Goal: Task Accomplishment & Management: Manage account settings

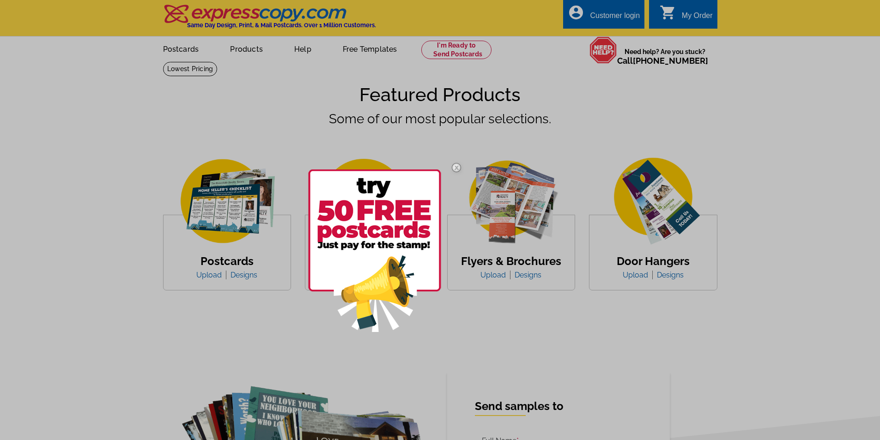
click at [222, 218] on div at bounding box center [440, 220] width 880 height 440
click at [457, 166] on img at bounding box center [456, 167] width 27 height 27
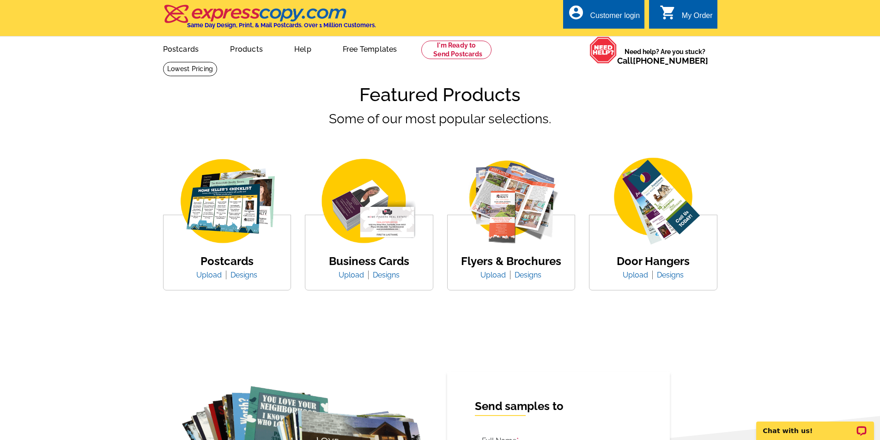
click at [615, 18] on div "Customer login" at bounding box center [615, 18] width 50 height 13
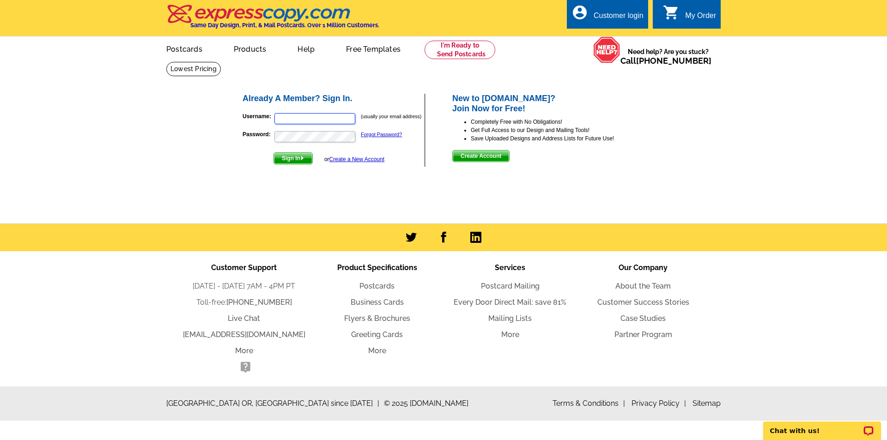
click at [347, 119] on input "Username:" at bounding box center [314, 118] width 81 height 11
type input "[EMAIL_ADDRESS][DOMAIN_NAME]"
click at [273, 152] on button "Sign In" at bounding box center [292, 158] width 39 height 12
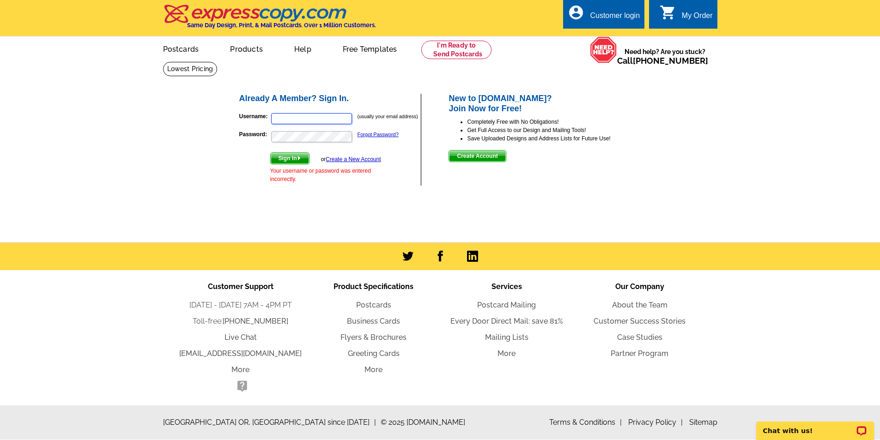
click at [339, 115] on input "Username:" at bounding box center [311, 118] width 81 height 11
type input "[EMAIL_ADDRESS][DOMAIN_NAME]"
click at [270, 152] on button "Sign In" at bounding box center [289, 158] width 39 height 12
click at [344, 119] on input "Username:" at bounding box center [311, 118] width 81 height 11
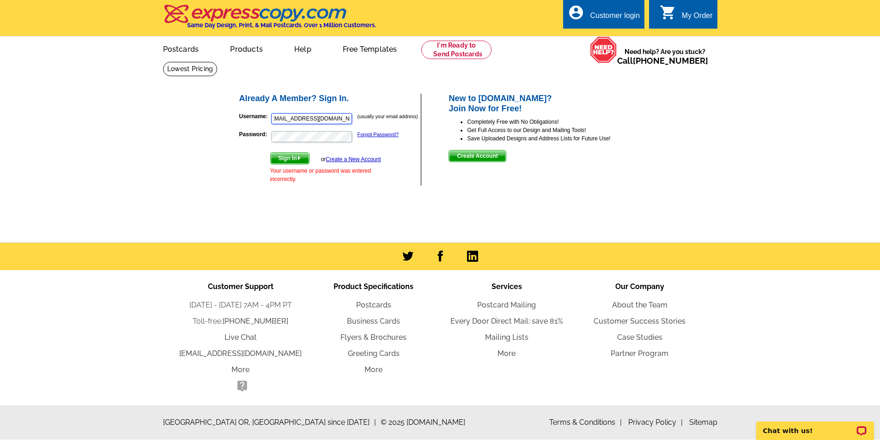
drag, startPoint x: 290, startPoint y: 118, endPoint x: 446, endPoint y: 117, distance: 155.6
click at [431, 117] on div "Already A Member? Sign In. Username: [EMAIL_ADDRESS][DOMAIN_NAME] (usually your…" at bounding box center [441, 139] width 442 height 131
type input "ksalling"
click at [270, 152] on button "Sign In" at bounding box center [289, 158] width 39 height 12
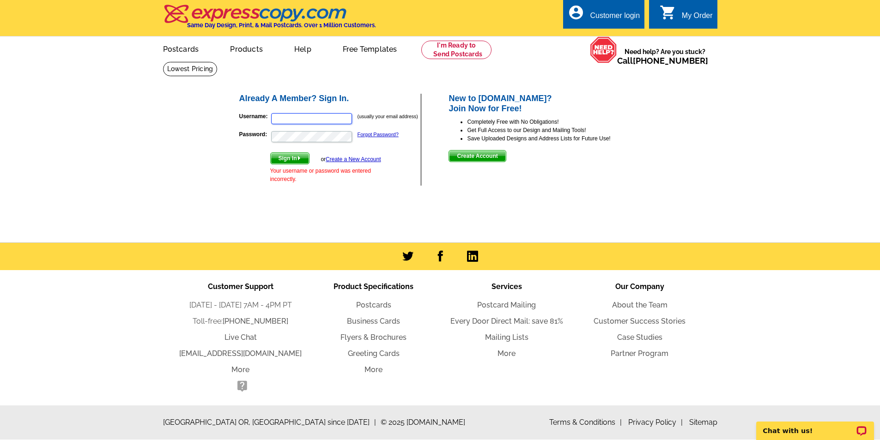
click at [292, 117] on input "Username:" at bounding box center [311, 118] width 81 height 11
type input "[EMAIL_ADDRESS][DOMAIN_NAME]"
click at [270, 152] on button "Sign In" at bounding box center [289, 158] width 39 height 12
click at [313, 120] on input "Username:" at bounding box center [311, 118] width 81 height 11
type input "[EMAIL_ADDRESS][DOMAIN_NAME]"
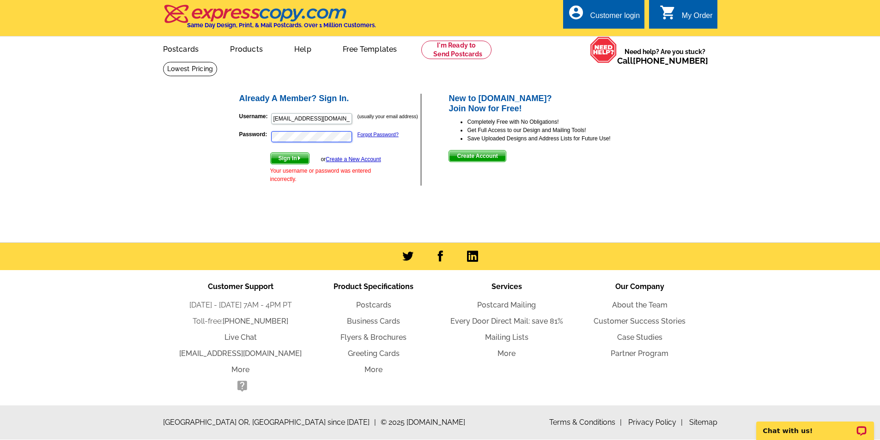
click at [270, 152] on button "Sign In" at bounding box center [289, 158] width 39 height 12
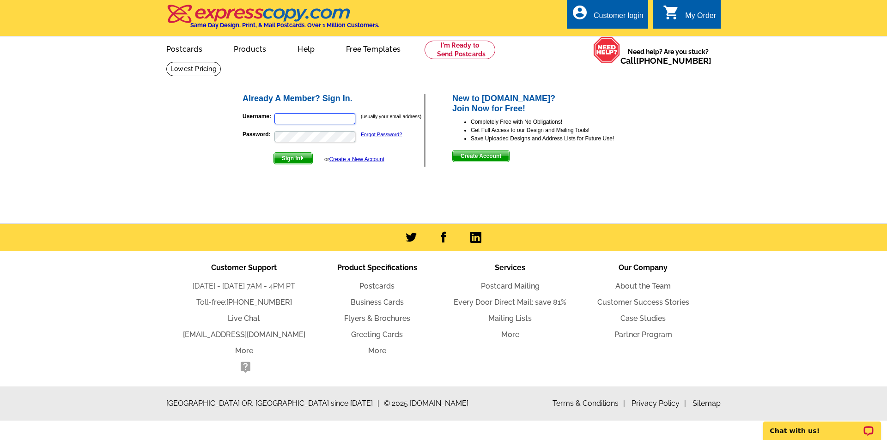
click at [315, 121] on input "Username:" at bounding box center [314, 118] width 81 height 11
type input "[EMAIL_ADDRESS][DOMAIN_NAME]"
click at [273, 152] on button "Sign In" at bounding box center [292, 158] width 39 height 12
